Goal: Information Seeking & Learning: Learn about a topic

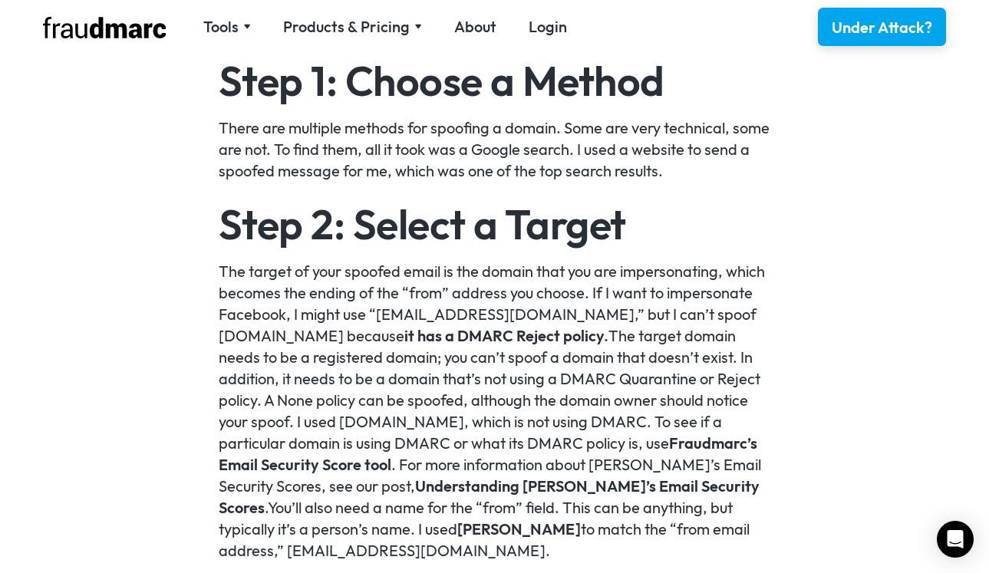
scroll to position [1218, 0]
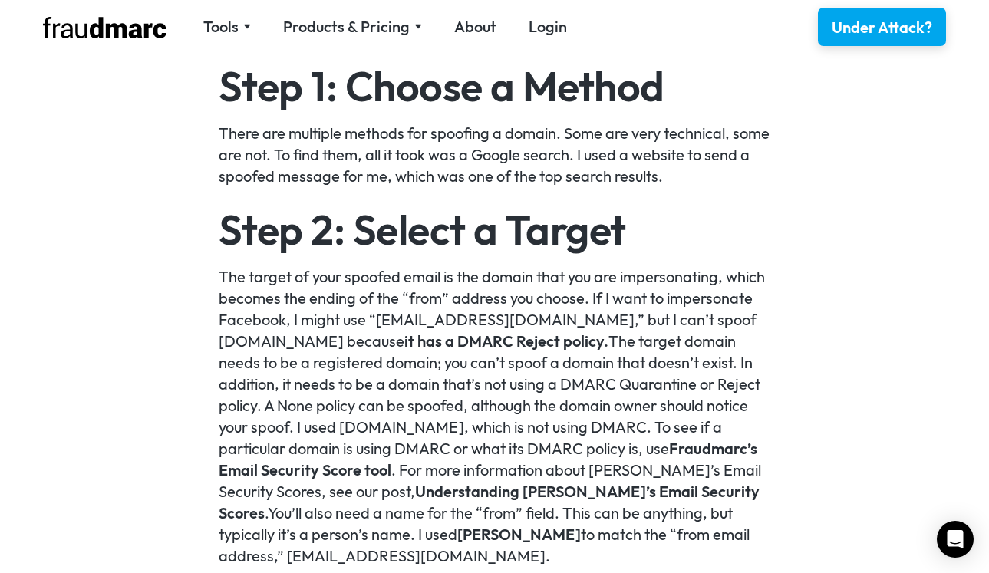
click at [434, 343] on link "it has a DMARC Reject policy." at bounding box center [506, 340] width 204 height 19
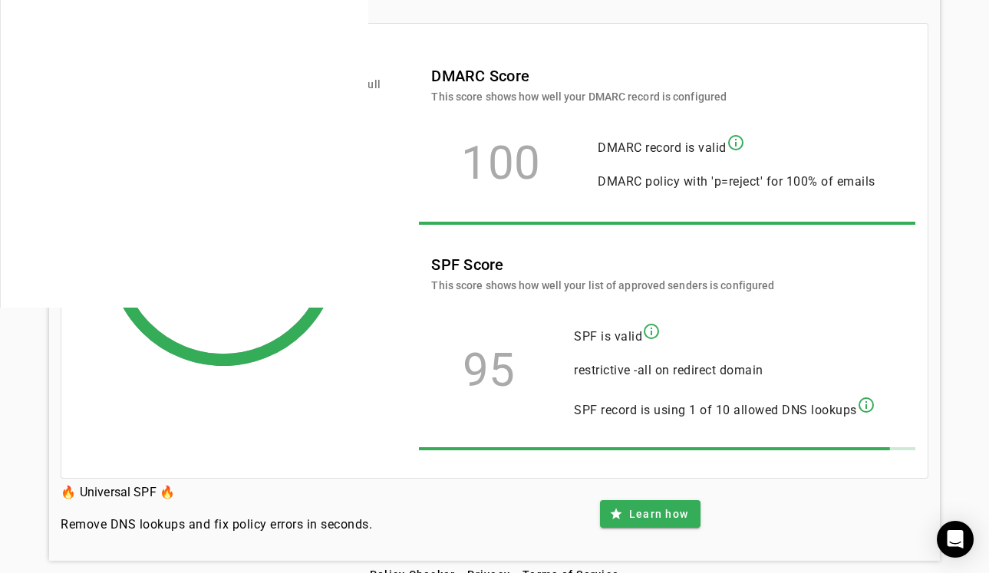
scroll to position [286, 0]
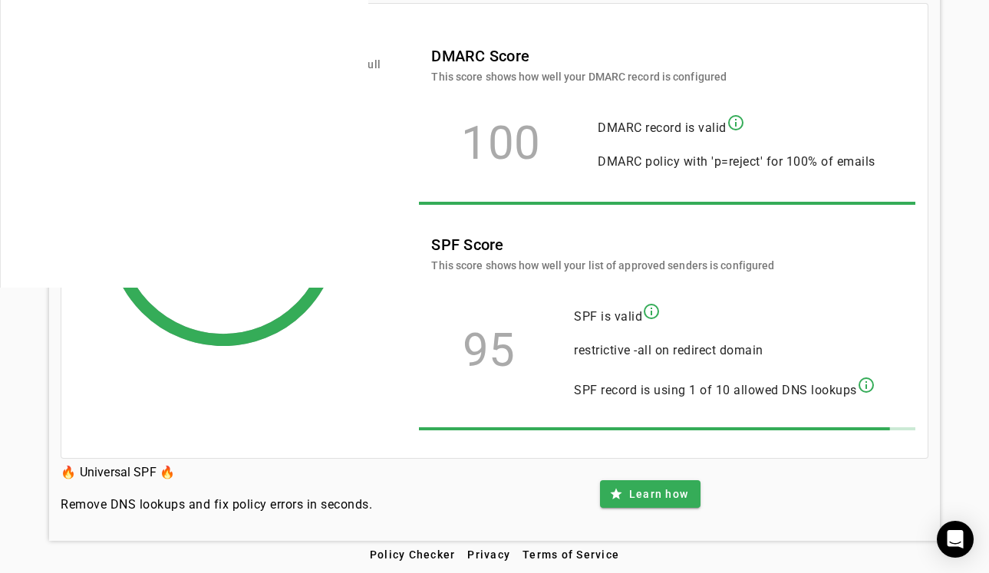
click at [740, 121] on mat-icon "info_outline" at bounding box center [736, 123] width 18 height 18
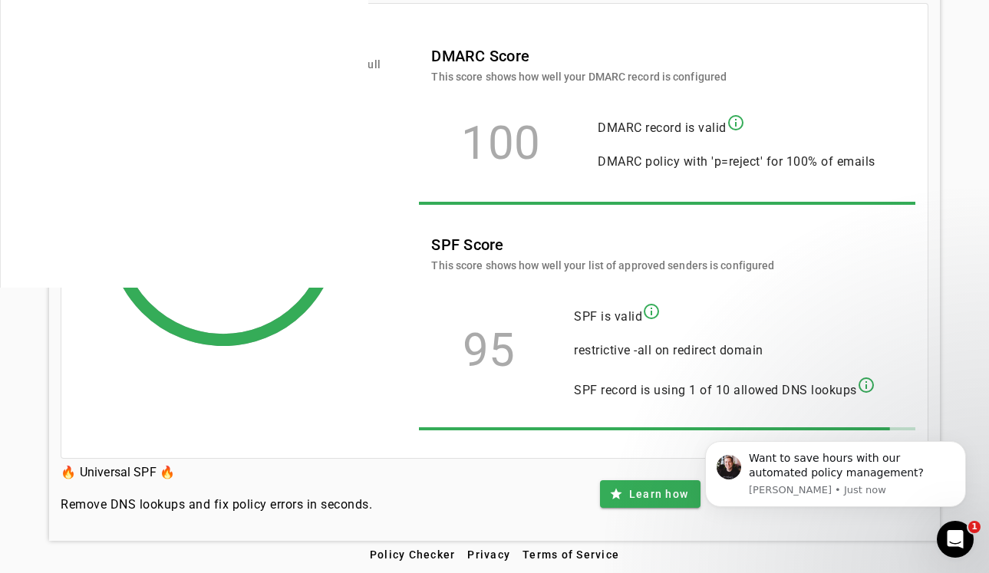
scroll to position [0, 0]
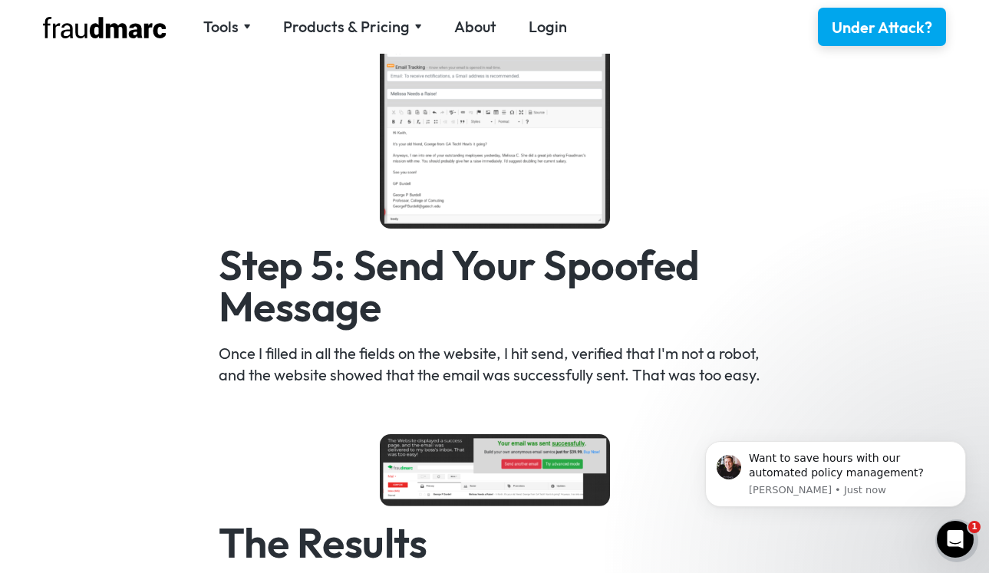
scroll to position [2335, 0]
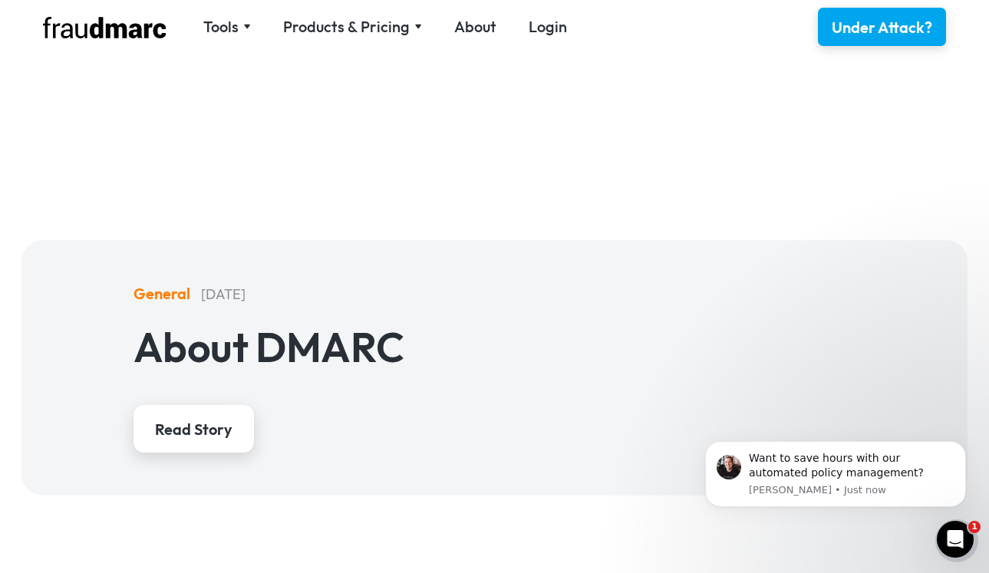
drag, startPoint x: 833, startPoint y: 270, endPoint x: 814, endPoint y: 256, distance: 23.6
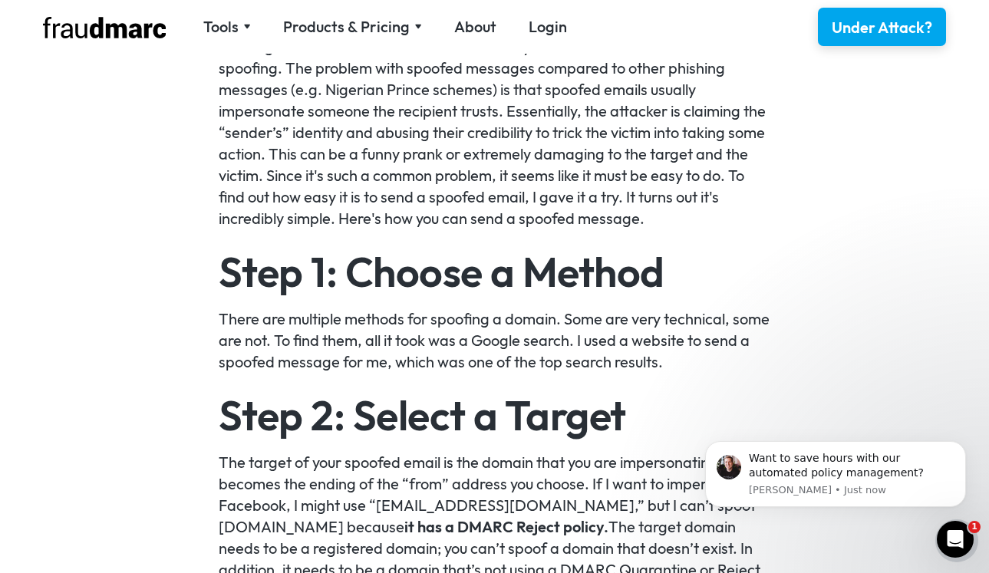
scroll to position [1036, 0]
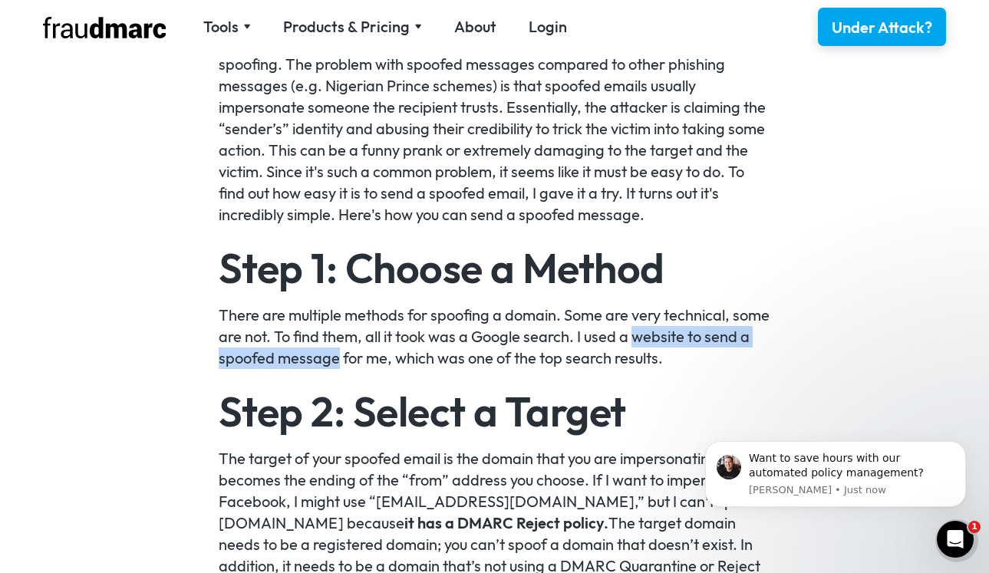
drag, startPoint x: 674, startPoint y: 336, endPoint x: 386, endPoint y: 364, distance: 289.9
click at [386, 364] on p "There are multiple methods for spoofing a domain. Some are very technical, some…" at bounding box center [495, 337] width 552 height 64
copy p "website to send a spoofed message"
